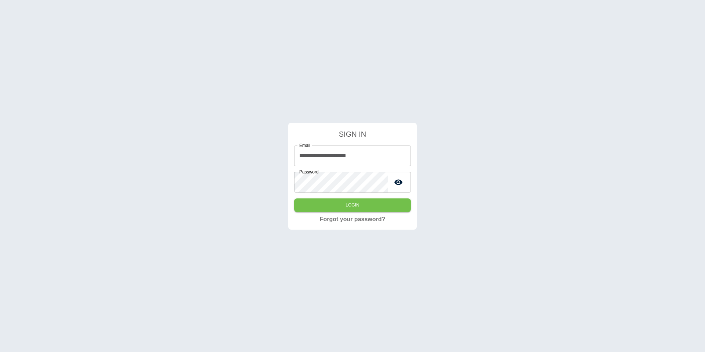
click at [343, 212] on form "**********" at bounding box center [352, 172] width 117 height 86
click at [341, 210] on button "Login" at bounding box center [352, 205] width 117 height 14
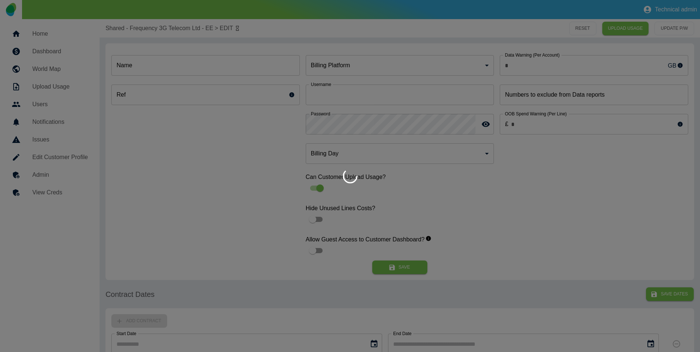
type input "*"
type input "**********"
type input "*"
type input "*********"
type input "*"
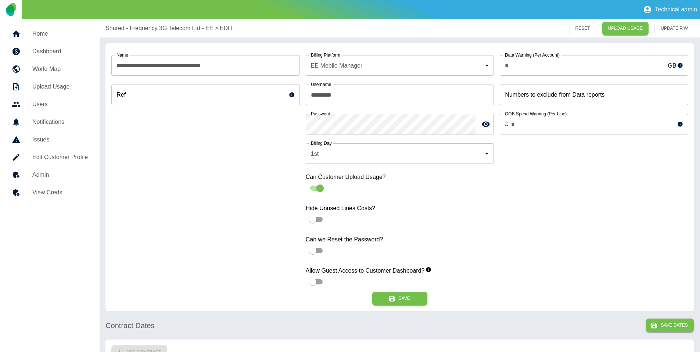
scroll to position [380, 0]
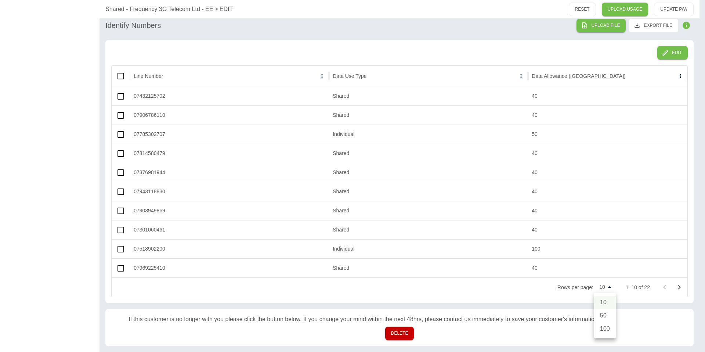
click at [609, 316] on li "50" at bounding box center [605, 315] width 22 height 13
type input "**"
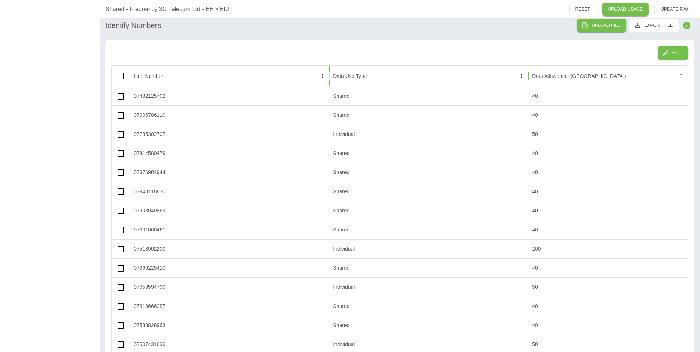
click at [355, 78] on div "Data Use Type" at bounding box center [350, 76] width 34 height 6
click at [372, 71] on button "Sort" at bounding box center [373, 76] width 10 height 10
drag, startPoint x: 524, startPoint y: 115, endPoint x: 548, endPoint y: 112, distance: 24.9
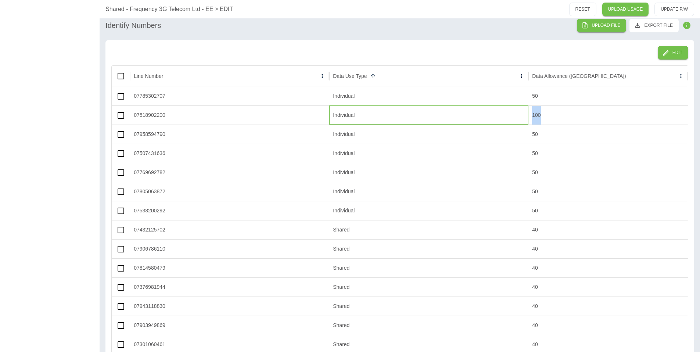
click at [548, 112] on div "07518902200 Individual 100" at bounding box center [400, 114] width 576 height 19
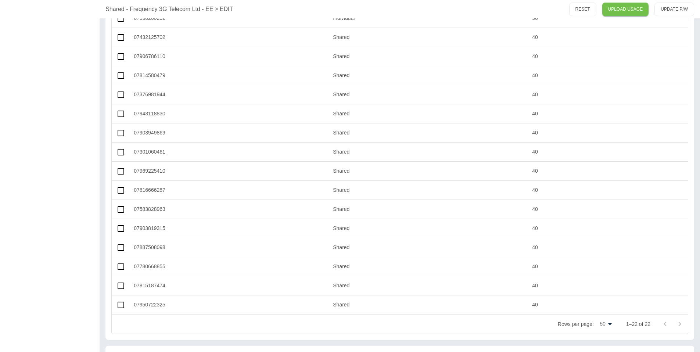
scroll to position [573, 0]
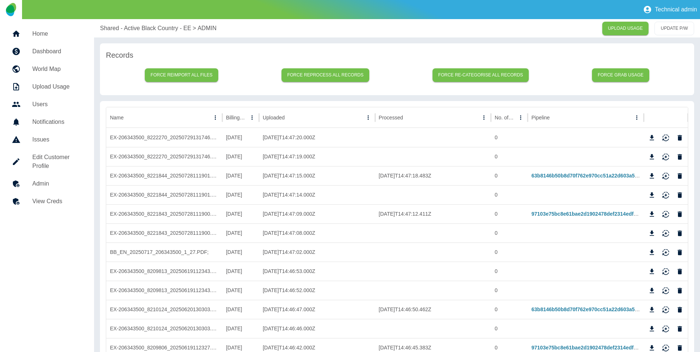
click at [55, 50] on h5 "Dashboard" at bounding box center [57, 51] width 50 height 9
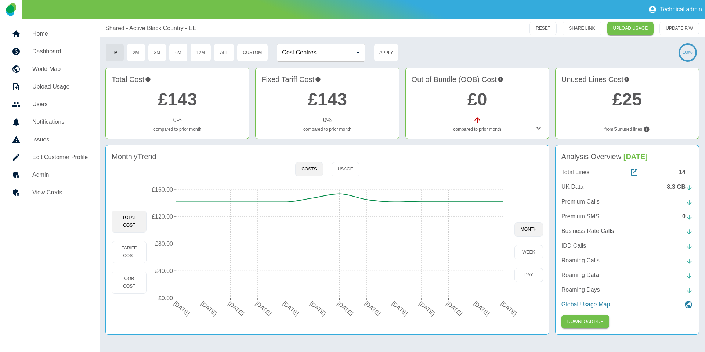
click at [101, 26] on div "Shared - Active Black Country - EE RESET SHARE LINK UPLOAD USAGE UPDATE P/W" at bounding box center [403, 28] width 606 height 18
drag, startPoint x: 100, startPoint y: 26, endPoint x: 200, endPoint y: 26, distance: 99.9
click at [200, 26] on div "Shared - Active Black Country - EE RESET SHARE LINK UPLOAD USAGE UPDATE P/W" at bounding box center [403, 28] width 606 height 18
copy p "Shared - Active Black Country - EE"
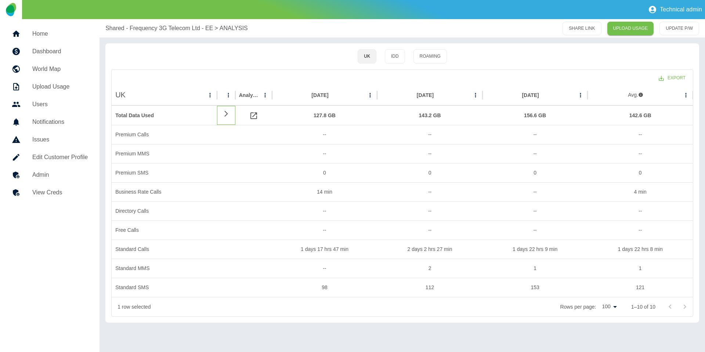
click at [224, 114] on icon at bounding box center [226, 113] width 9 height 7
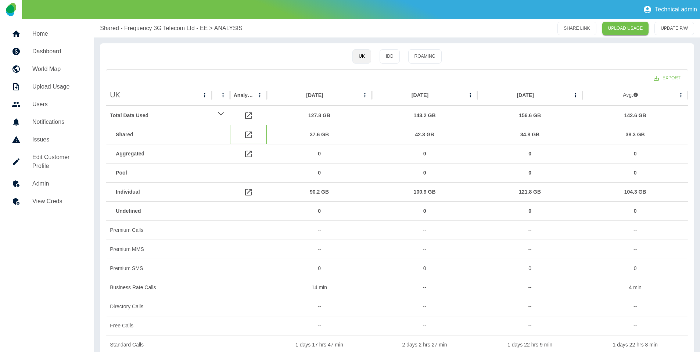
click at [245, 131] on icon at bounding box center [248, 134] width 7 height 7
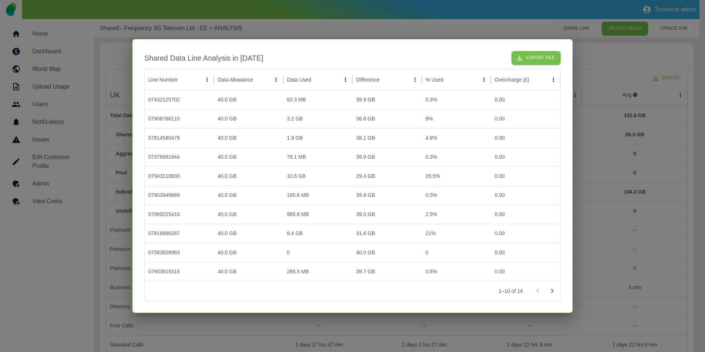
click at [279, 35] on div at bounding box center [352, 176] width 705 height 352
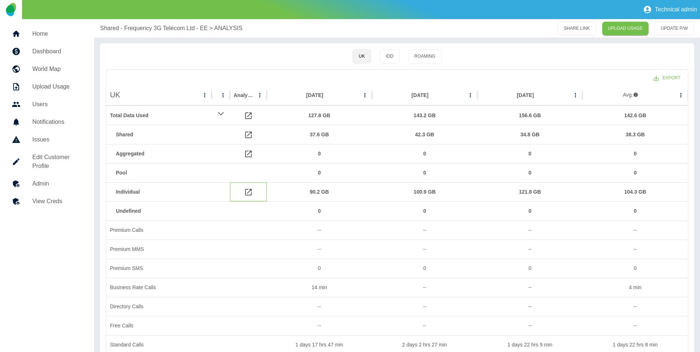
click at [248, 191] on icon at bounding box center [248, 192] width 9 height 9
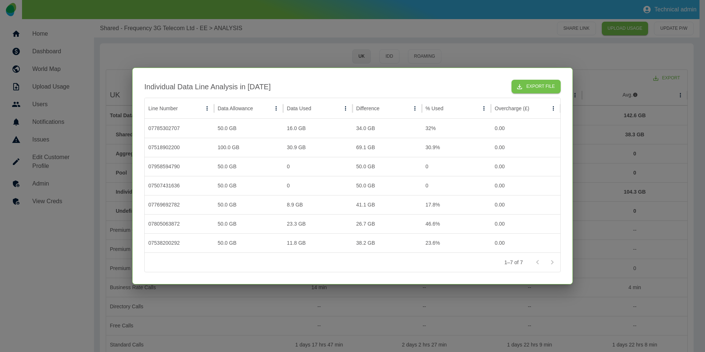
click at [439, 51] on div at bounding box center [352, 176] width 705 height 352
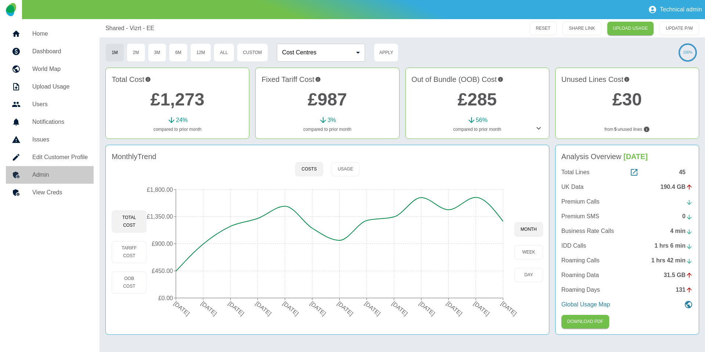
click at [43, 181] on link "Admin" at bounding box center [50, 175] width 88 height 18
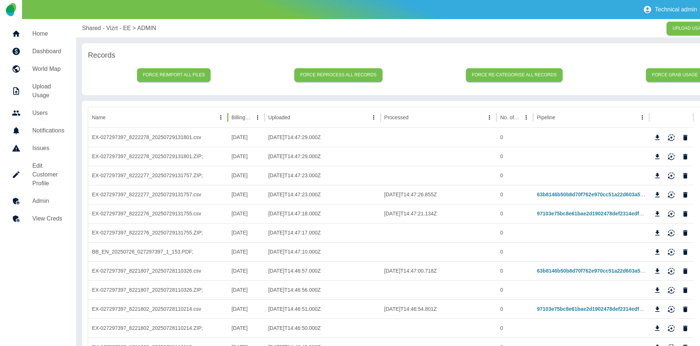
drag, startPoint x: 222, startPoint y: 115, endPoint x: 228, endPoint y: 120, distance: 8.1
click at [228, 120] on div at bounding box center [228, 117] width 4 height 21
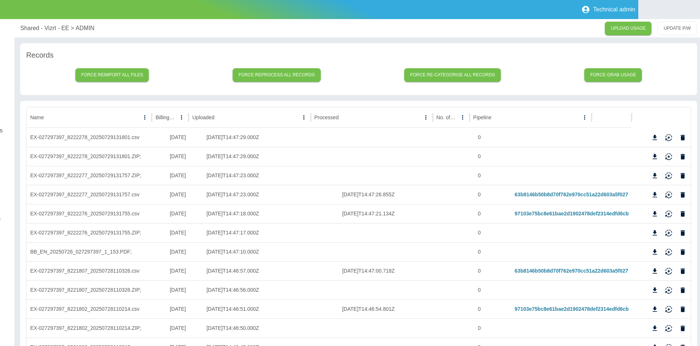
scroll to position [0, 65]
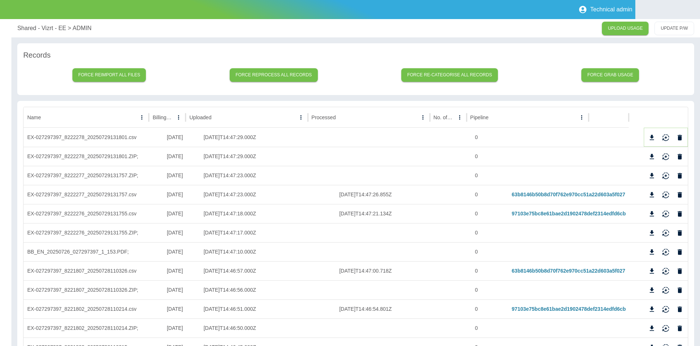
click at [651, 138] on icon "Download" at bounding box center [651, 137] width 7 height 7
drag, startPoint x: 14, startPoint y: 29, endPoint x: 61, endPoint y: 33, distance: 46.8
click at [61, 33] on div "Shared - Vizrt - EE > ADMIN UPLOAD USAGE UPDATE P/W" at bounding box center [355, 28] width 688 height 18
copy p "Shared - Vizrt - EE"
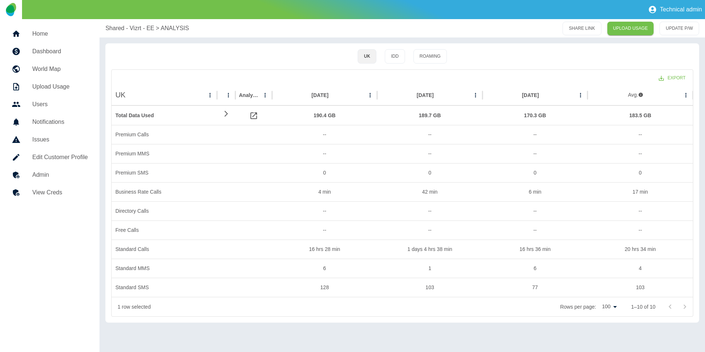
click at [96, 30] on nav "Home Dashboard World Map Upload Usage Users Notifications Issues Edit Customer …" at bounding box center [50, 185] width 100 height 333
drag, startPoint x: 104, startPoint y: 27, endPoint x: 152, endPoint y: 27, distance: 48.5
click at [152, 27] on div "Shared - Vizrt - EE > ANALYSIS SHARE LINK UPLOAD USAGE UPDATE P/W" at bounding box center [403, 28] width 606 height 18
copy p "Shared - Vizrt - EE"
click at [225, 113] on icon at bounding box center [226, 113] width 9 height 7
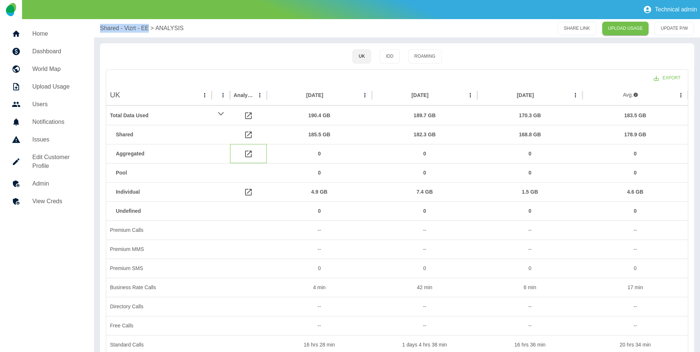
click at [244, 154] on icon at bounding box center [248, 153] width 9 height 9
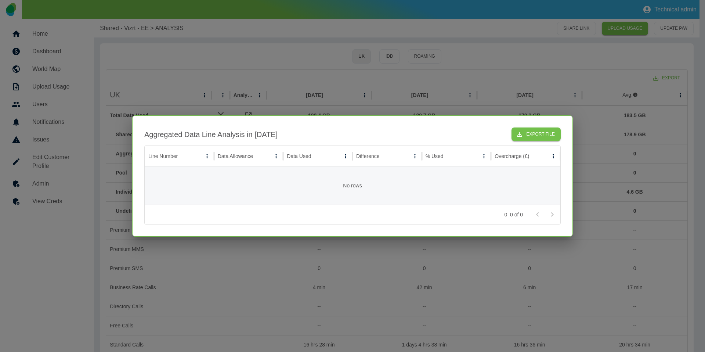
click at [300, 80] on div at bounding box center [352, 176] width 705 height 352
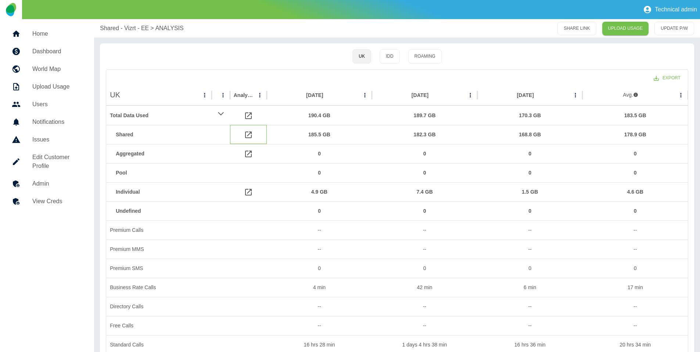
click at [246, 133] on icon at bounding box center [248, 134] width 9 height 9
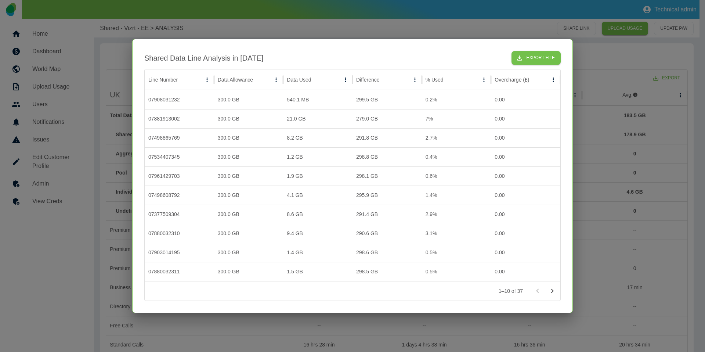
click at [373, 24] on div at bounding box center [352, 176] width 705 height 352
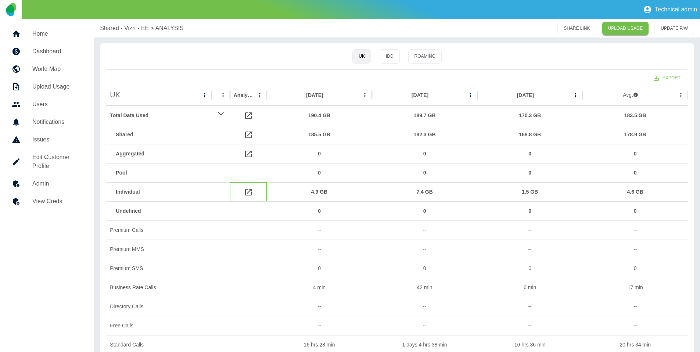
click at [249, 191] on icon at bounding box center [248, 192] width 7 height 7
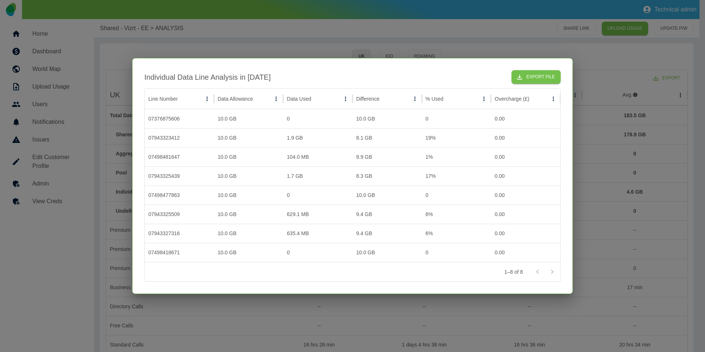
click at [372, 48] on div at bounding box center [352, 176] width 705 height 352
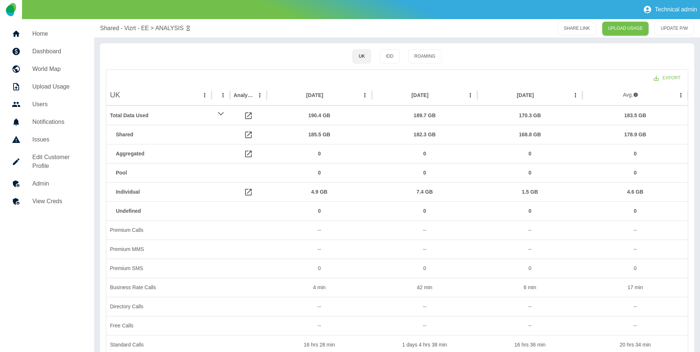
click at [97, 28] on div "Shared - Vizrt - EE > ANALYSIS SHARE LINK UPLOAD USAGE UPDATE P/W" at bounding box center [397, 28] width 606 height 18
drag, startPoint x: 101, startPoint y: 27, endPoint x: 147, endPoint y: 28, distance: 46.3
click at [147, 28] on div "Shared - Vizrt - EE > ANALYSIS SHARE LINK UPLOAD USAGE UPDATE P/W" at bounding box center [397, 28] width 606 height 18
copy p "Shared - Vizrt - EE"
click at [249, 192] on icon at bounding box center [248, 192] width 9 height 9
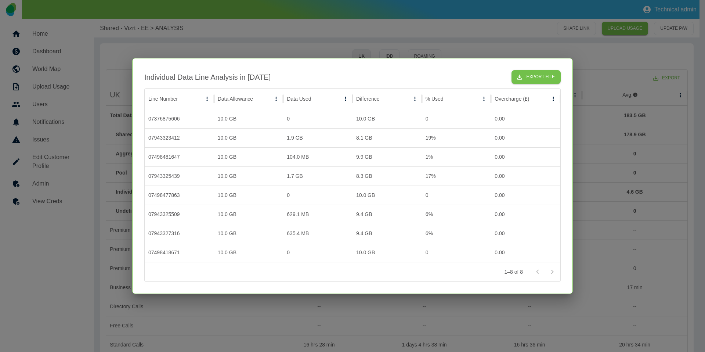
click at [318, 312] on div at bounding box center [352, 176] width 705 height 352
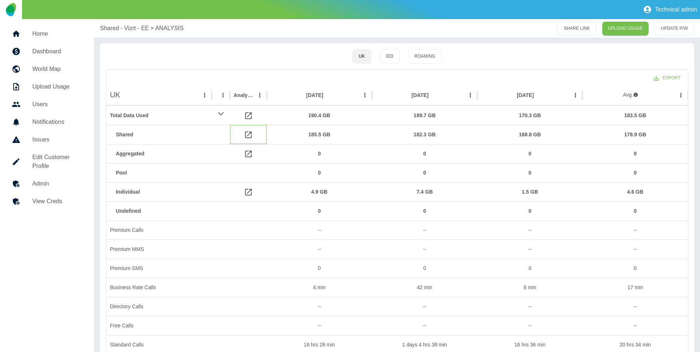
click at [249, 135] on icon at bounding box center [248, 134] width 9 height 9
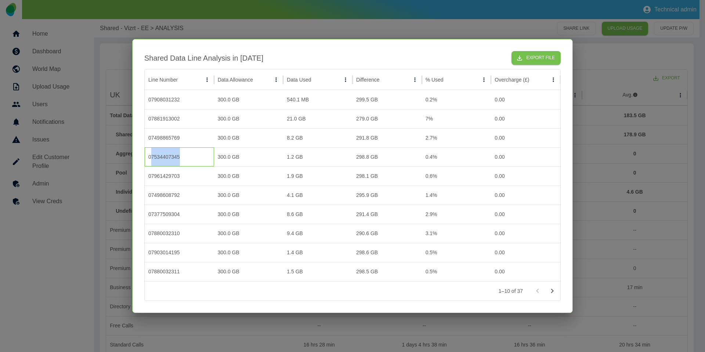
drag, startPoint x: 185, startPoint y: 155, endPoint x: 151, endPoint y: 156, distance: 33.8
click at [151, 156] on div "07534407345" at bounding box center [179, 156] width 69 height 19
copy div "7534407345"
click at [552, 289] on icon "Go to next page" at bounding box center [552, 291] width 3 height 4
click at [554, 290] on icon "Go to next page" at bounding box center [552, 290] width 9 height 9
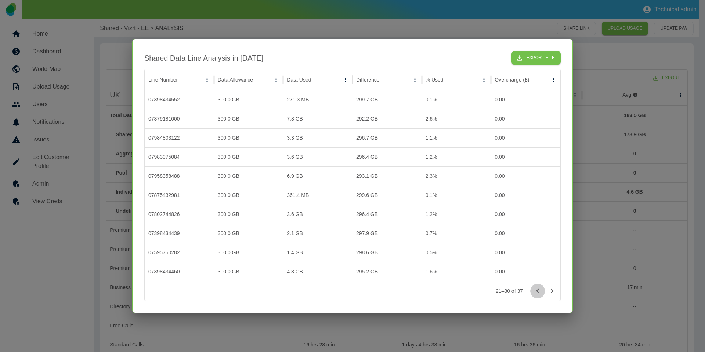
click at [536, 291] on icon "Go to previous page" at bounding box center [537, 290] width 9 height 9
click at [380, 15] on div at bounding box center [352, 176] width 705 height 352
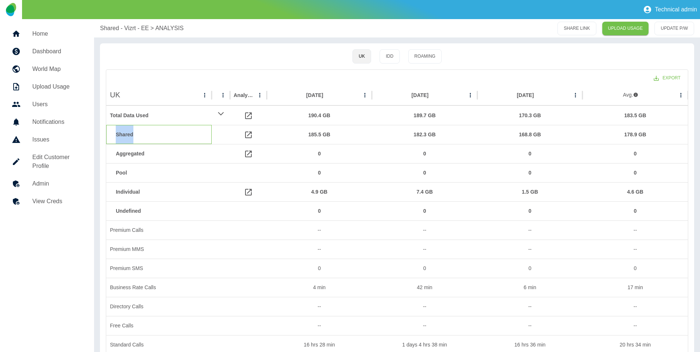
drag, startPoint x: 135, startPoint y: 133, endPoint x: 113, endPoint y: 133, distance: 22.0
click at [113, 133] on div "Shared" at bounding box center [158, 134] width 105 height 19
click at [251, 131] on icon at bounding box center [248, 134] width 7 height 7
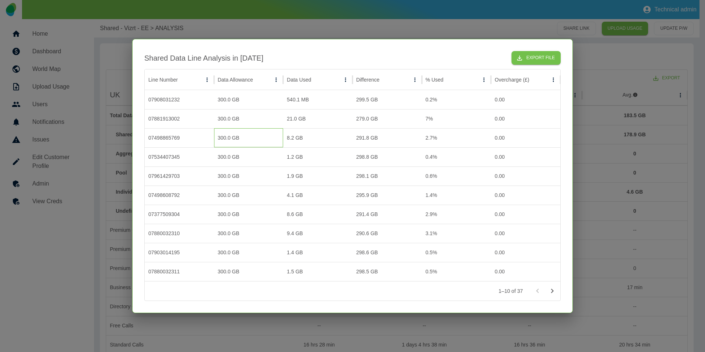
click at [249, 134] on div "300.0 GB" at bounding box center [248, 137] width 69 height 19
click at [551, 289] on icon "Go to next page" at bounding box center [552, 290] width 9 height 9
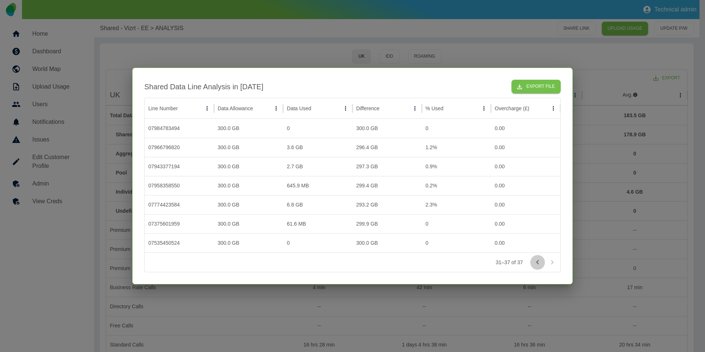
click at [537, 263] on icon "Go to previous page" at bounding box center [537, 262] width 3 height 4
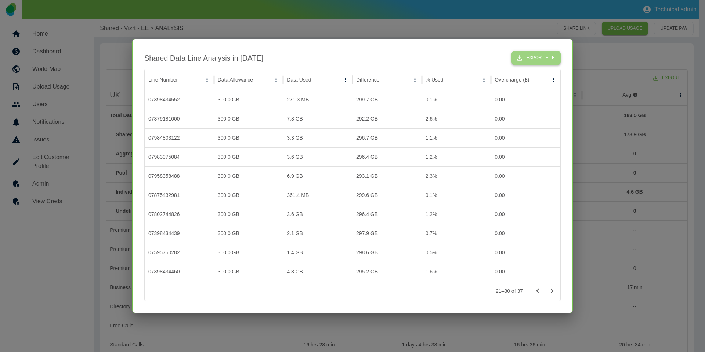
click at [538, 54] on button "Export File" at bounding box center [536, 58] width 49 height 14
click at [553, 288] on icon "Go to next page" at bounding box center [552, 290] width 9 height 9
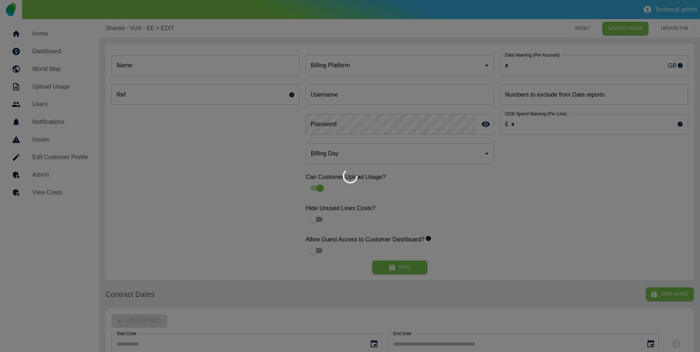
type input "**********"
type input "*"
type input "*********"
type input "*"
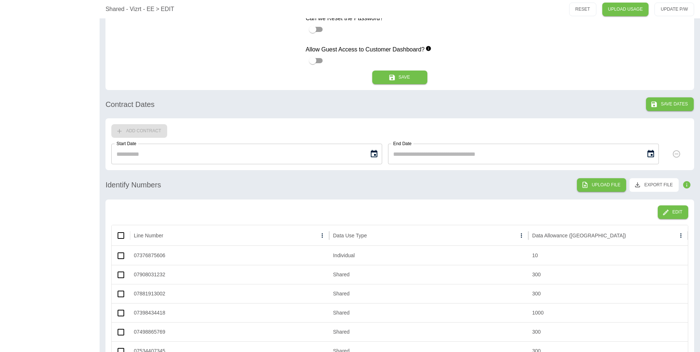
scroll to position [380, 0]
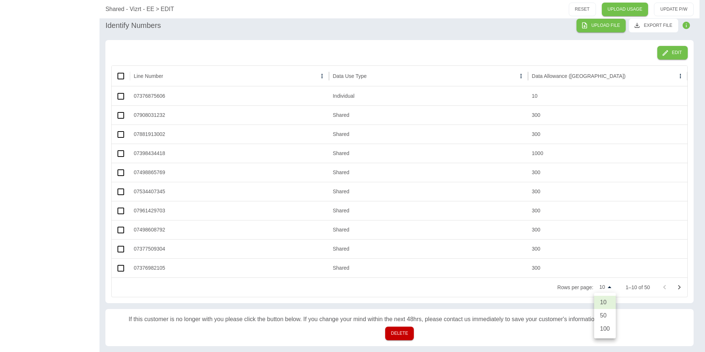
click at [604, 319] on li "50" at bounding box center [605, 315] width 22 height 13
type input "**"
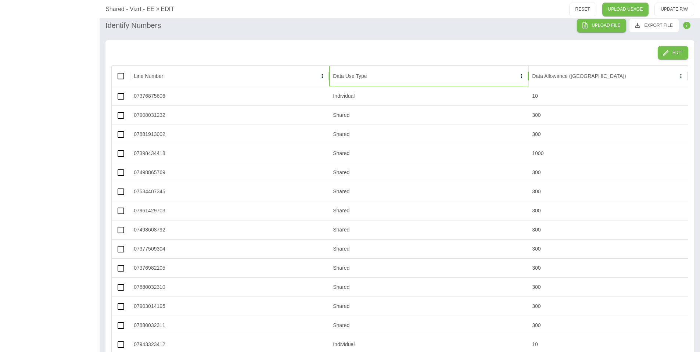
click at [358, 78] on div "Data Use Type" at bounding box center [350, 76] width 34 height 6
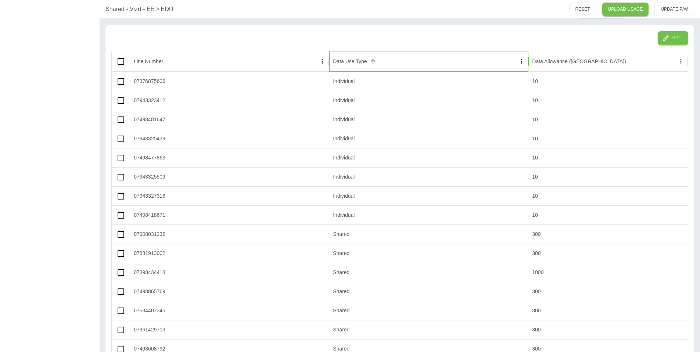
scroll to position [396, 0]
drag, startPoint x: 168, startPoint y: 272, endPoint x: 136, endPoint y: 272, distance: 32.0
click at [136, 272] on div "07398434418" at bounding box center [229, 271] width 199 height 19
copy div "7398434418"
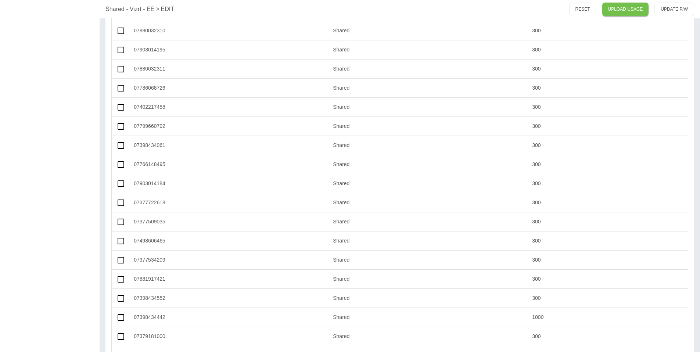
scroll to position [772, 0]
drag, startPoint x: 175, startPoint y: 315, endPoint x: 138, endPoint y: 316, distance: 37.5
click at [138, 316] on div "07398434442" at bounding box center [229, 315] width 199 height 19
copy div "7398434442"
drag, startPoint x: 199, startPoint y: 170, endPoint x: 167, endPoint y: 168, distance: 32.0
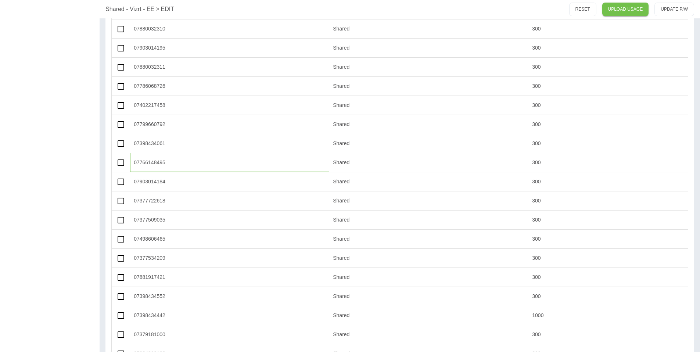
click at [198, 170] on div "07766148495" at bounding box center [229, 162] width 199 height 19
drag, startPoint x: 167, startPoint y: 162, endPoint x: 137, endPoint y: 162, distance: 30.1
click at [137, 162] on div "07766148495" at bounding box center [229, 162] width 199 height 19
copy div "7766148495"
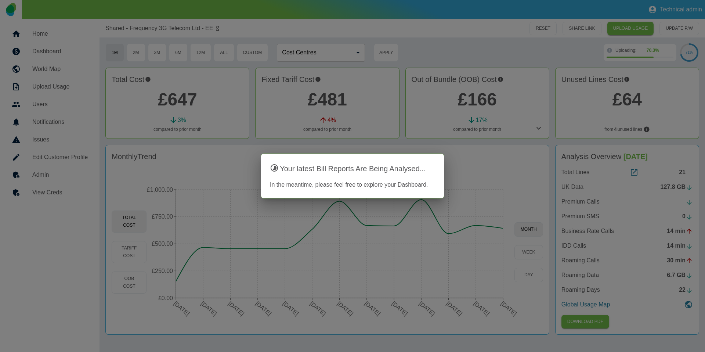
click at [106, 36] on div at bounding box center [352, 176] width 705 height 352
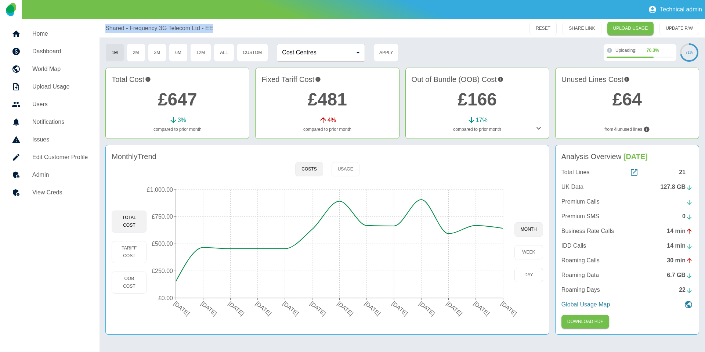
drag, startPoint x: 151, startPoint y: 32, endPoint x: 216, endPoint y: 25, distance: 65.7
click at [216, 25] on div "Shared - Frequency 3G Telecom Ltd - EE RESET SHARE LINK UPLOAD USAGE UPDATE P/W" at bounding box center [403, 28] width 606 height 18
copy p "Shared - Frequency 3G Telecom Ltd - EE"
click at [681, 172] on div "21" at bounding box center [686, 172] width 14 height 9
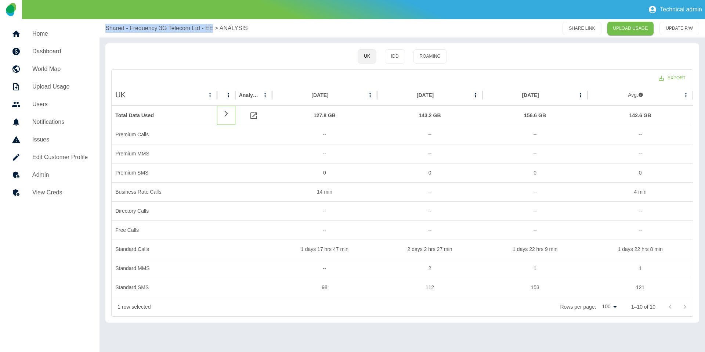
click at [223, 110] on icon at bounding box center [226, 113] width 9 height 7
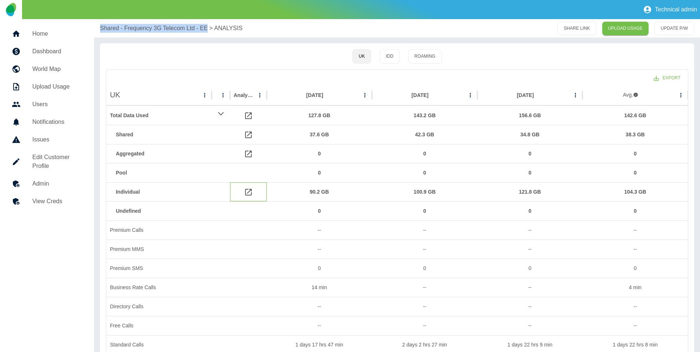
click at [248, 191] on icon at bounding box center [248, 192] width 7 height 7
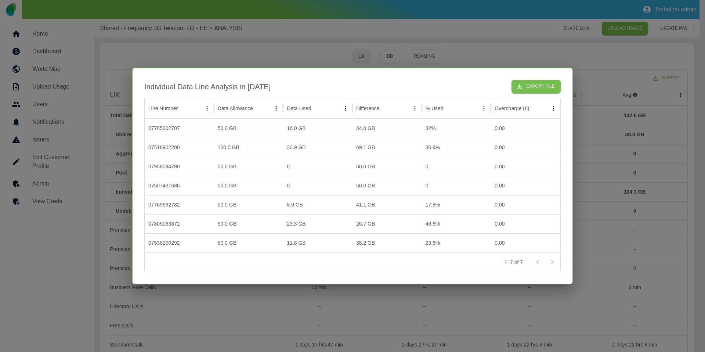
click at [276, 58] on div at bounding box center [352, 176] width 705 height 352
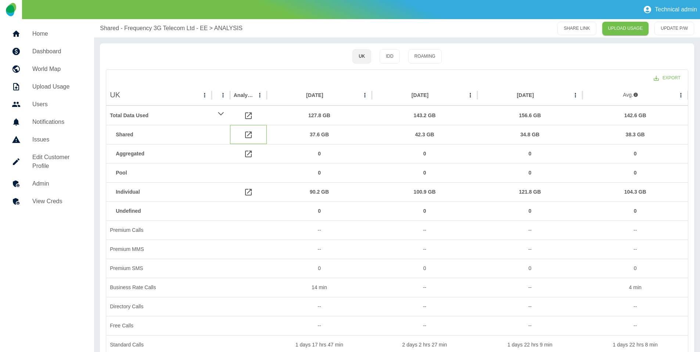
click at [247, 133] on icon at bounding box center [248, 134] width 9 height 9
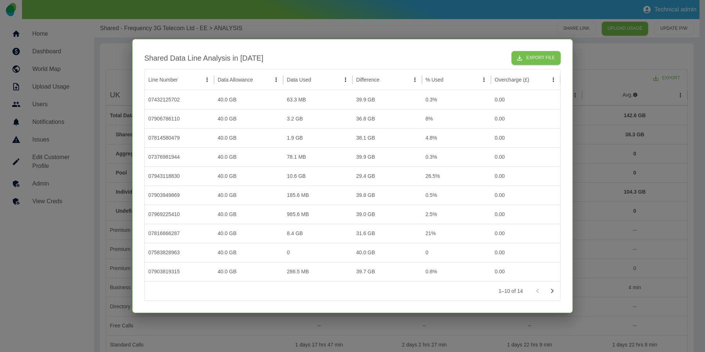
click at [553, 290] on icon "Go to next page" at bounding box center [552, 290] width 9 height 9
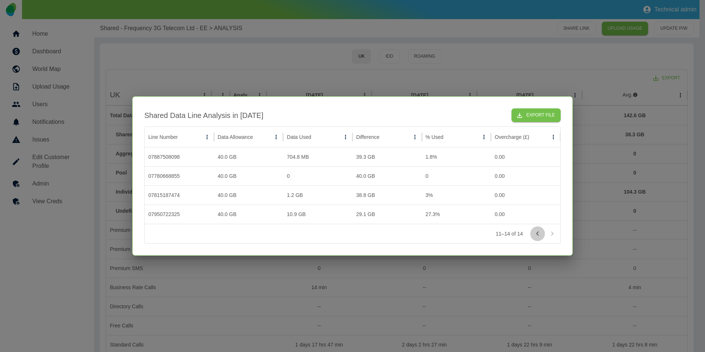
click at [541, 234] on icon "Go to previous page" at bounding box center [537, 233] width 9 height 9
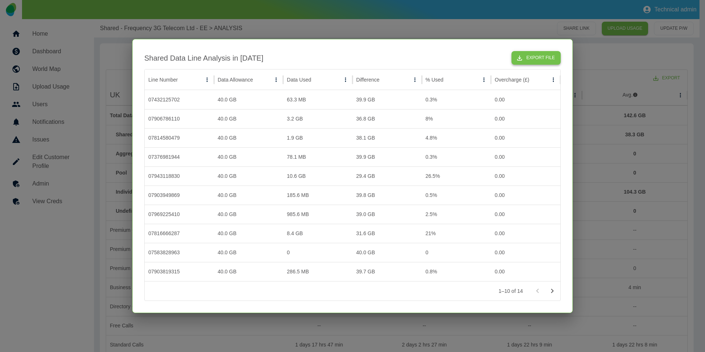
click at [529, 58] on button "Export File" at bounding box center [536, 58] width 49 height 14
click at [555, 290] on icon "Go to next page" at bounding box center [552, 290] width 9 height 9
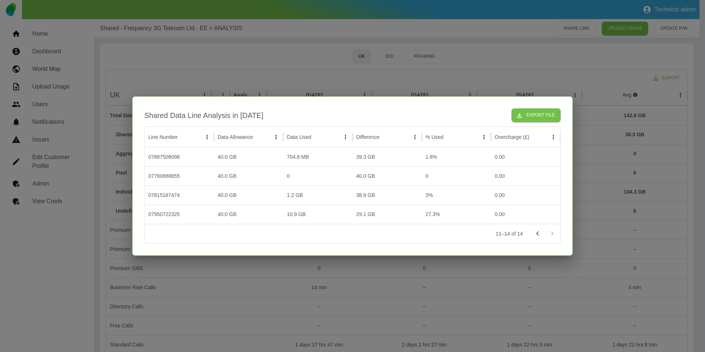
click at [261, 68] on div at bounding box center [352, 176] width 705 height 352
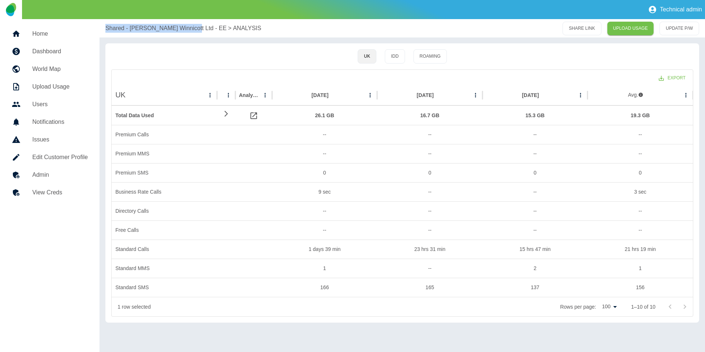
drag, startPoint x: 100, startPoint y: 28, endPoint x: 185, endPoint y: 29, distance: 85.2
click at [185, 29] on div "Shared - [PERSON_NAME] Ltd - EE > ANALYSIS SHARE LINK UPLOAD USAGE UPDATE P/W" at bounding box center [403, 28] width 606 height 18
copy p "Shared - [PERSON_NAME] Winnicott Ltd - EE"
click at [225, 113] on icon at bounding box center [226, 113] width 9 height 7
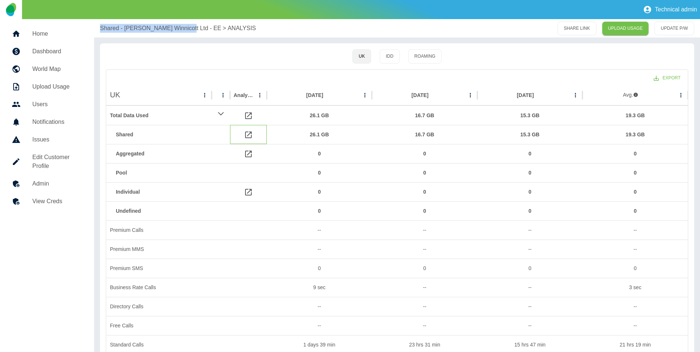
click at [250, 134] on icon at bounding box center [248, 134] width 9 height 9
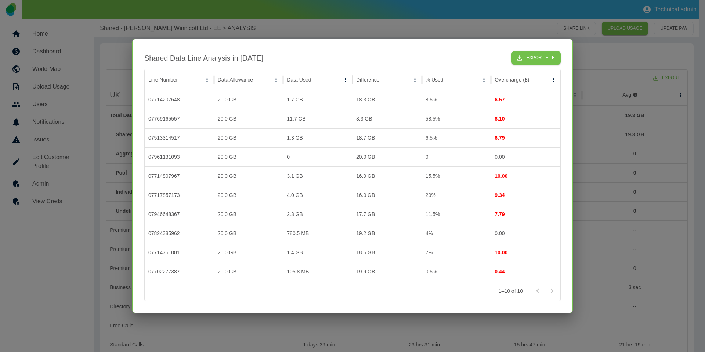
click at [72, 267] on div at bounding box center [352, 176] width 705 height 352
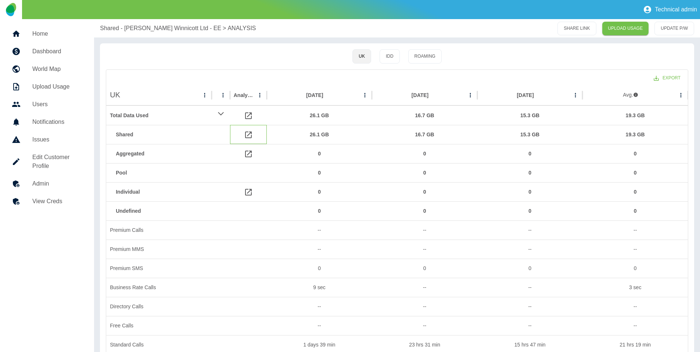
click at [248, 133] on icon at bounding box center [248, 134] width 9 height 9
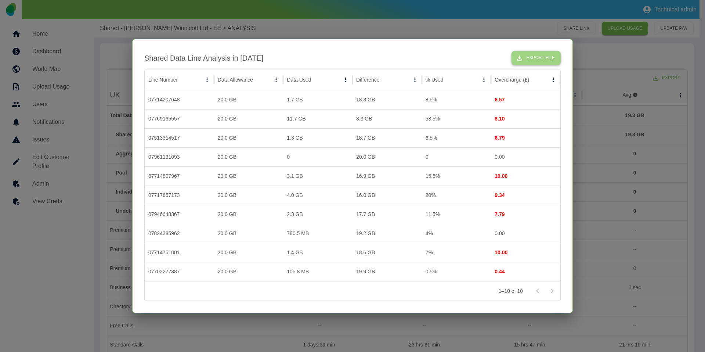
click at [539, 55] on button "Export File" at bounding box center [536, 58] width 49 height 14
click at [306, 21] on div at bounding box center [352, 176] width 705 height 352
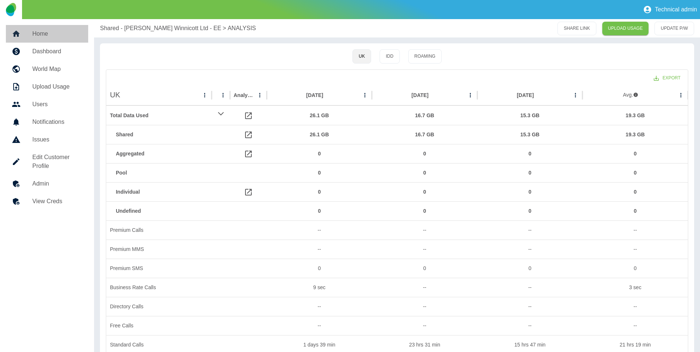
click at [38, 36] on h5 "Home" at bounding box center [57, 33] width 50 height 9
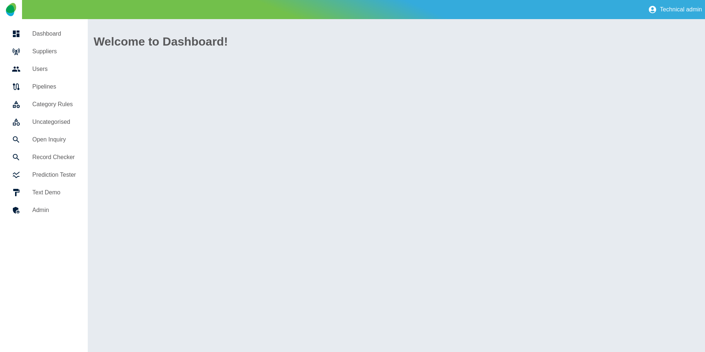
click at [49, 48] on h5 "Suppliers" at bounding box center [54, 51] width 44 height 9
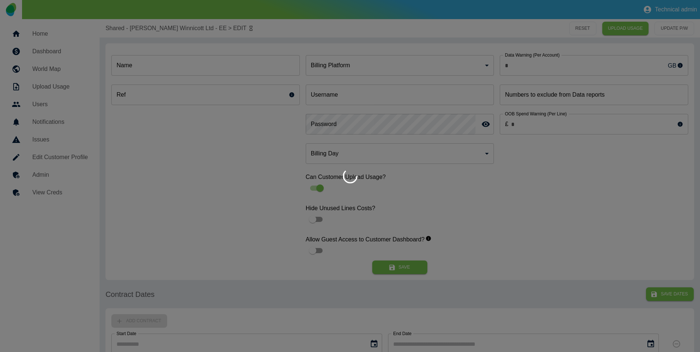
type input "*"
type input "**********"
type input "*"
type input "*********"
type input "*"
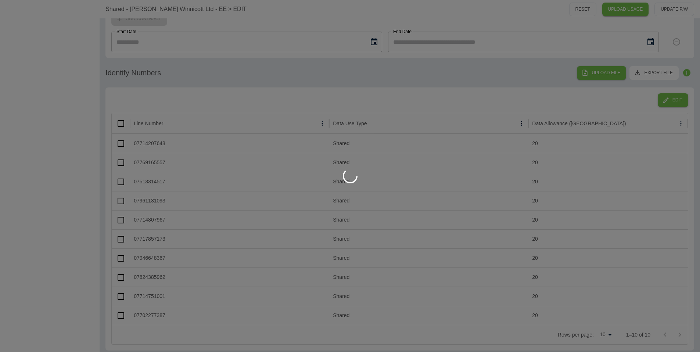
scroll to position [380, 0]
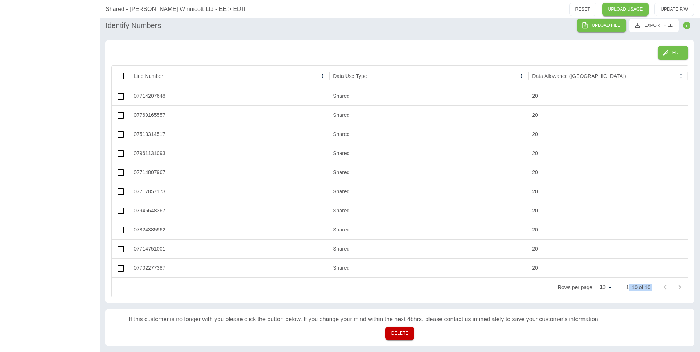
drag, startPoint x: 654, startPoint y: 289, endPoint x: 629, endPoint y: 288, distance: 25.0
click at [629, 288] on div "Rows per page: 10 ** 1–10 of 10" at bounding box center [400, 287] width 576 height 19
click at [624, 286] on div "Rows per page: 10 ** 1–10 of 10" at bounding box center [400, 287] width 576 height 19
drag, startPoint x: 625, startPoint y: 286, endPoint x: 658, endPoint y: 287, distance: 32.3
click at [658, 287] on div "Rows per page: 10 ** 1–10 of 10" at bounding box center [400, 287] width 576 height 19
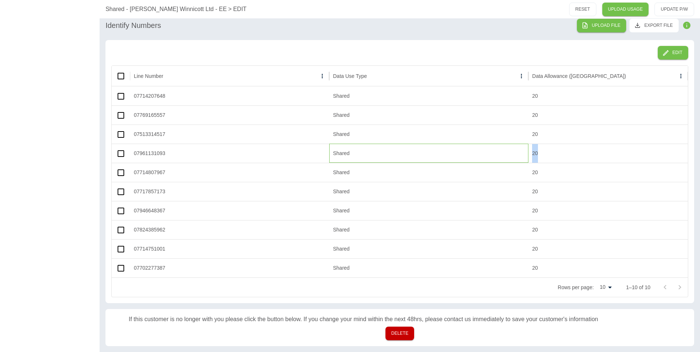
drag, startPoint x: 518, startPoint y: 149, endPoint x: 538, endPoint y: 149, distance: 19.5
click at [538, 149] on div "07961131093 Shared 20" at bounding box center [400, 153] width 576 height 19
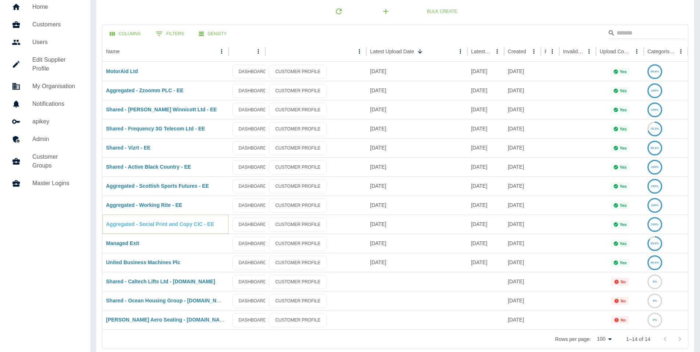
scroll to position [36, 0]
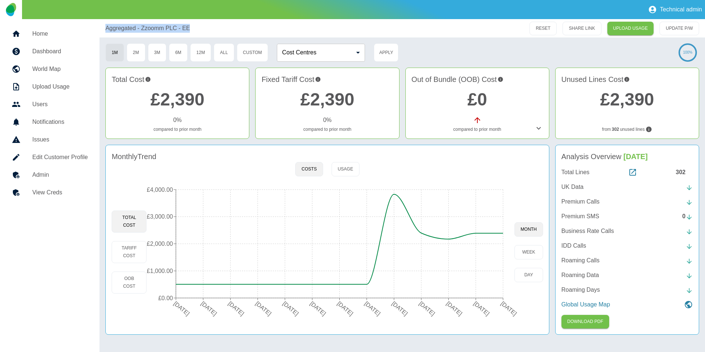
drag, startPoint x: 104, startPoint y: 29, endPoint x: 215, endPoint y: 28, distance: 111.3
click at [215, 28] on div "Aggregated - Zzoomm PLC - EE RESET SHARE LINK UPLOAD USAGE UPDATE P/W" at bounding box center [403, 28] width 606 height 18
copy p "Aggregated - Zzoomm PLC - EE"
drag, startPoint x: 88, startPoint y: 204, endPoint x: 88, endPoint y: 199, distance: 4.8
click at [88, 204] on nav "Home Dashboard World Map Upload Usage Users Notifications Issues Edit Customer …" at bounding box center [50, 185] width 100 height 333
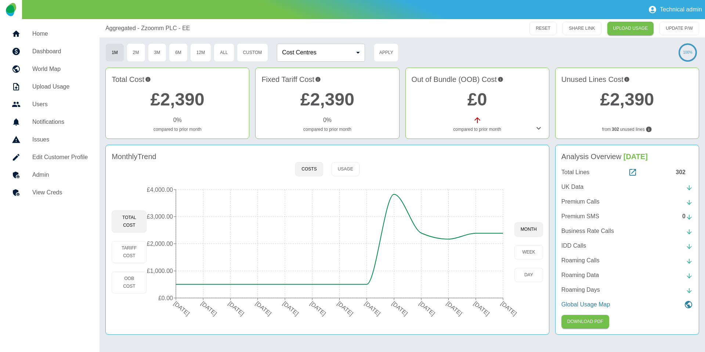
drag, startPoint x: 674, startPoint y: 168, endPoint x: 678, endPoint y: 170, distance: 4.8
click at [674, 168] on div "Total Lines 302" at bounding box center [627, 172] width 131 height 9
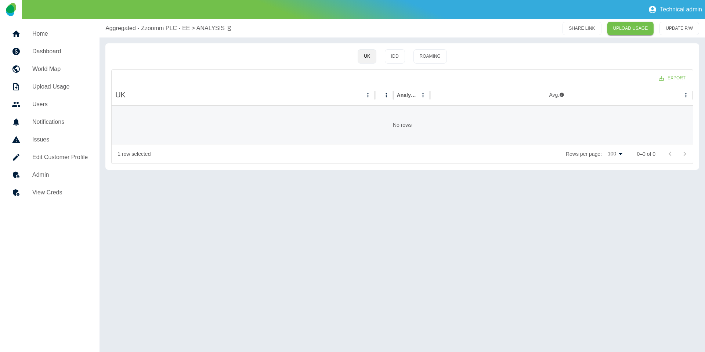
click at [678, 171] on div "Aggregated - Zzoomm PLC - EE > ANALYSIS SHARE LINK UPLOAD USAGE UPDATE P/W UK I…" at bounding box center [403, 185] width 606 height 333
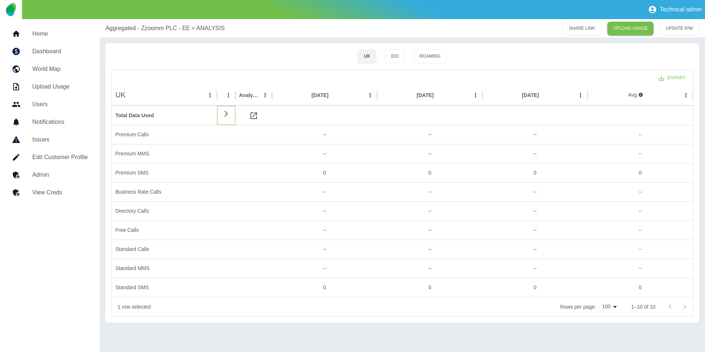
click at [225, 113] on icon at bounding box center [226, 113] width 9 height 7
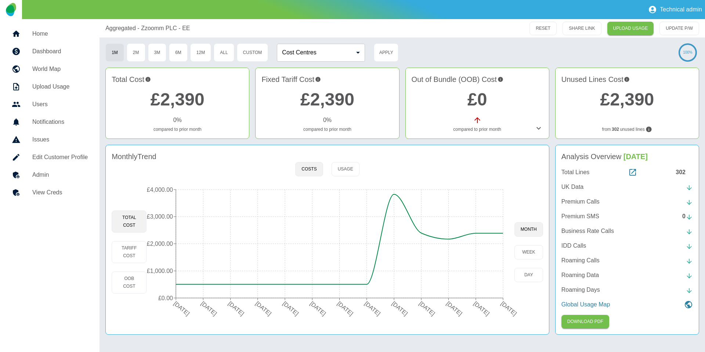
click at [684, 171] on div "302" at bounding box center [684, 172] width 17 height 9
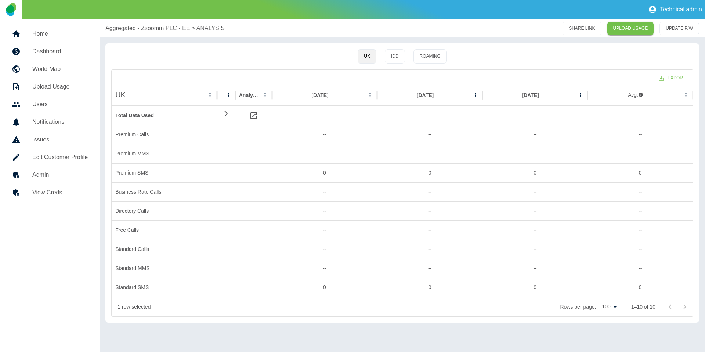
click at [228, 115] on icon at bounding box center [226, 113] width 9 height 7
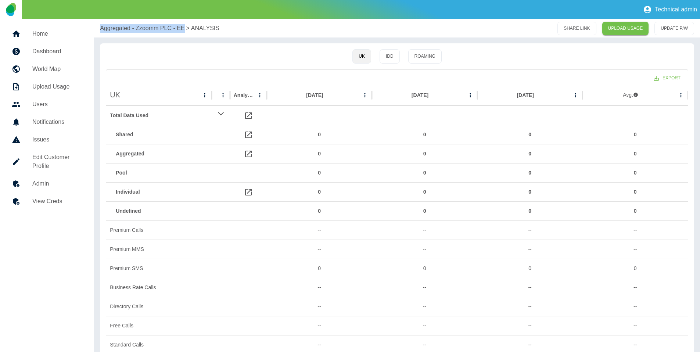
drag, startPoint x: 95, startPoint y: 31, endPoint x: 184, endPoint y: 27, distance: 89.0
click at [184, 27] on div "Aggregated - Zzoomm PLC - EE > ANALYSIS SHARE LINK UPLOAD USAGE UPDATE P/W" at bounding box center [397, 28] width 606 height 18
copy p "Aggregated - Zzoomm PLC - EE"
click at [62, 51] on h5 "Dashboard" at bounding box center [57, 51] width 50 height 9
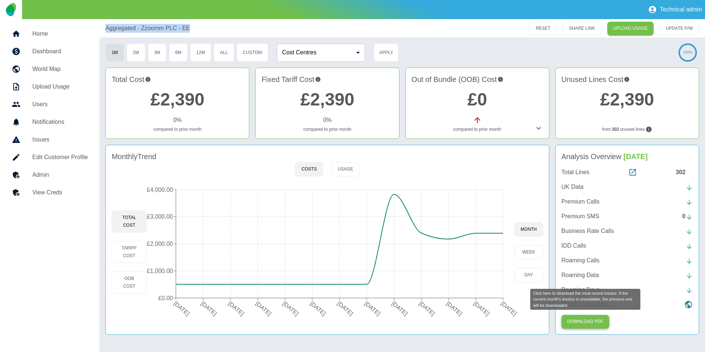
click at [573, 324] on button "Download PDF" at bounding box center [586, 322] width 48 height 14
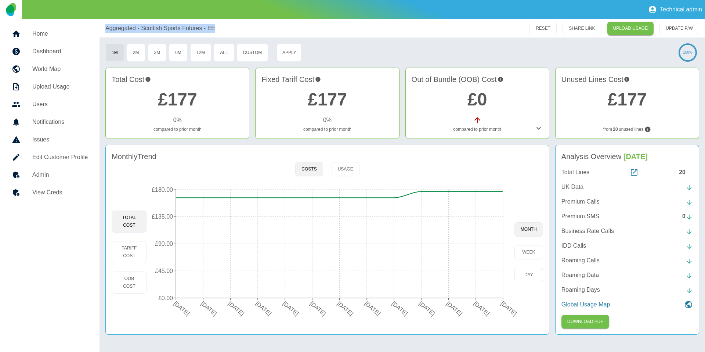
drag, startPoint x: 97, startPoint y: 30, endPoint x: 219, endPoint y: 28, distance: 121.9
click at [219, 28] on div "Home Dashboard World Map Upload Usage Users Notifications Issues Edit Customer …" at bounding box center [352, 185] width 705 height 333
copy p "Aggregated - Scottish Sports Futures - EE"
click at [679, 170] on div "20" at bounding box center [686, 172] width 14 height 9
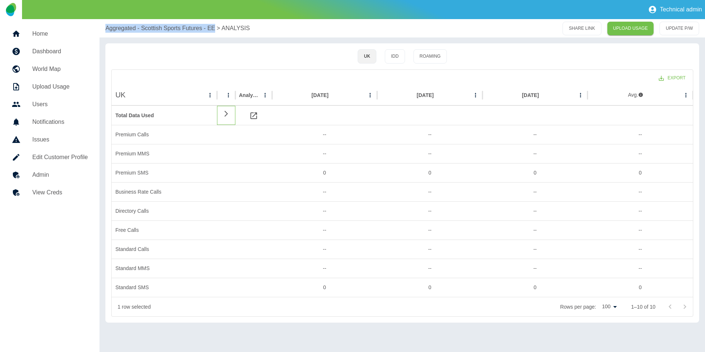
click at [225, 116] on icon at bounding box center [225, 114] width 3 height 6
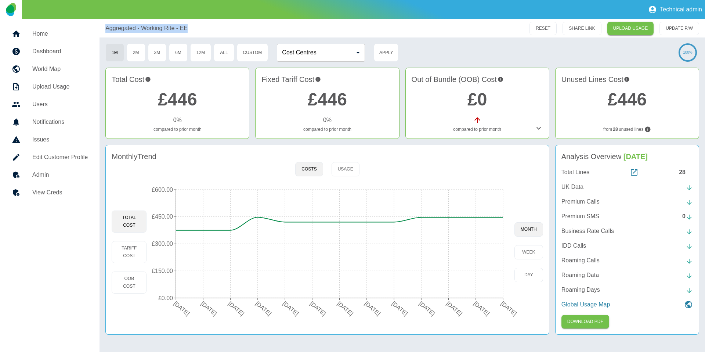
drag, startPoint x: 103, startPoint y: 31, endPoint x: 213, endPoint y: 29, distance: 109.5
click at [213, 29] on div "Aggregated - Working Rite - EE RESET SHARE LINK UPLOAD USAGE UPDATE P/W" at bounding box center [403, 28] width 606 height 18
copy p "Aggregated - Working Rite - EE"
click at [684, 173] on div "28" at bounding box center [686, 172] width 14 height 9
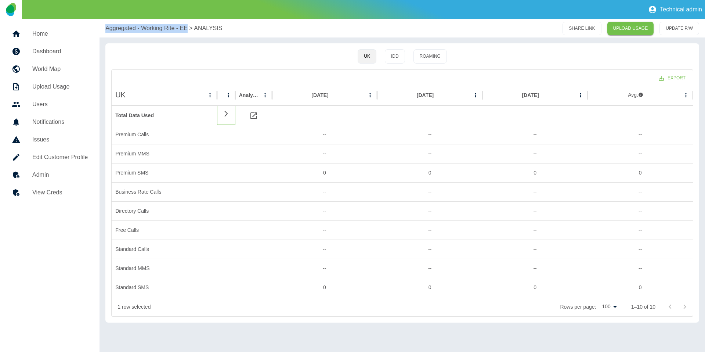
click at [225, 115] on icon at bounding box center [225, 114] width 3 height 6
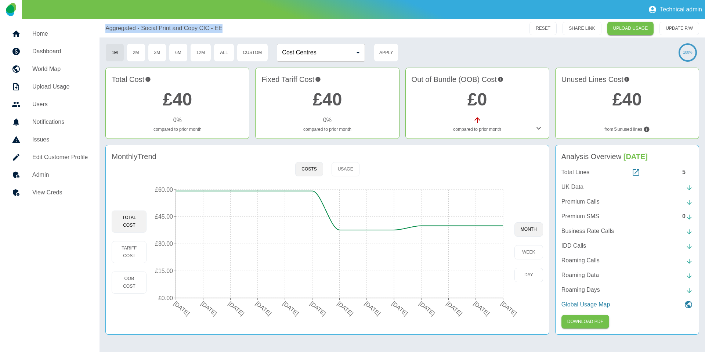
drag, startPoint x: 98, startPoint y: 29, endPoint x: 259, endPoint y: 32, distance: 160.2
click at [259, 32] on div "Home Dashboard World Map Upload Usage Users Notifications Issues Edit Customer …" at bounding box center [352, 185] width 705 height 333
copy p "Aggregated - Social Print and Copy CIC - EE"
click at [687, 172] on div "5" at bounding box center [687, 172] width 11 height 9
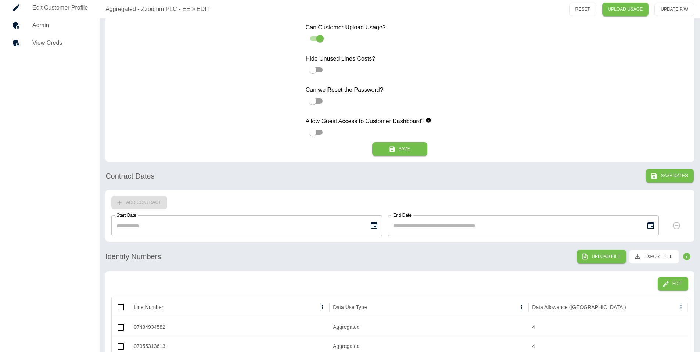
scroll to position [26, 0]
